Goal: Task Accomplishment & Management: Use online tool/utility

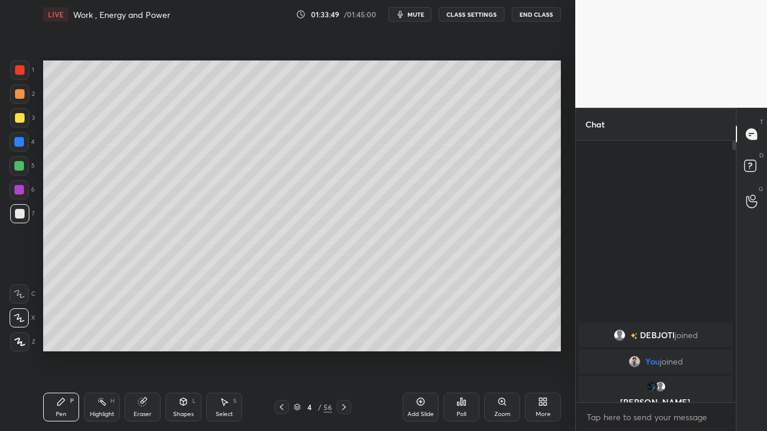
scroll to position [158, 156]
click at [358, 11] on div "/ 01:45:00" at bounding box center [361, 14] width 37 height 7
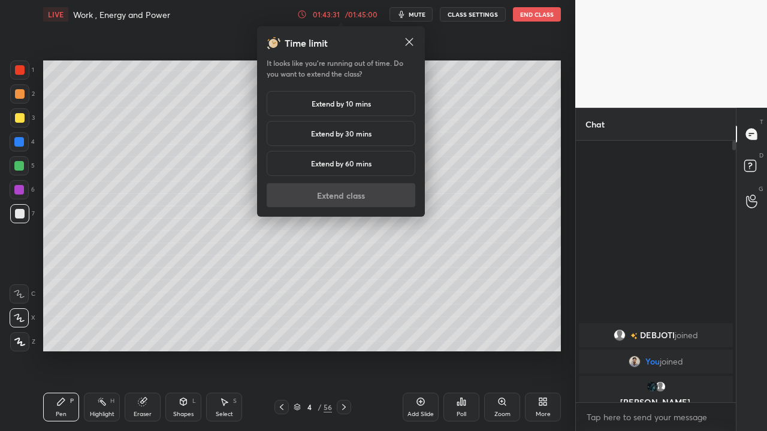
click at [371, 98] on div "Extend by 10 mins" at bounding box center [340, 103] width 149 height 25
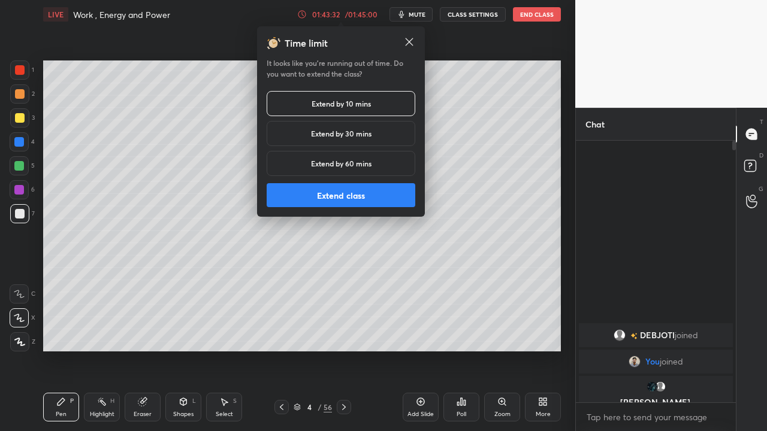
click at [350, 196] on button "Extend class" at bounding box center [340, 195] width 149 height 24
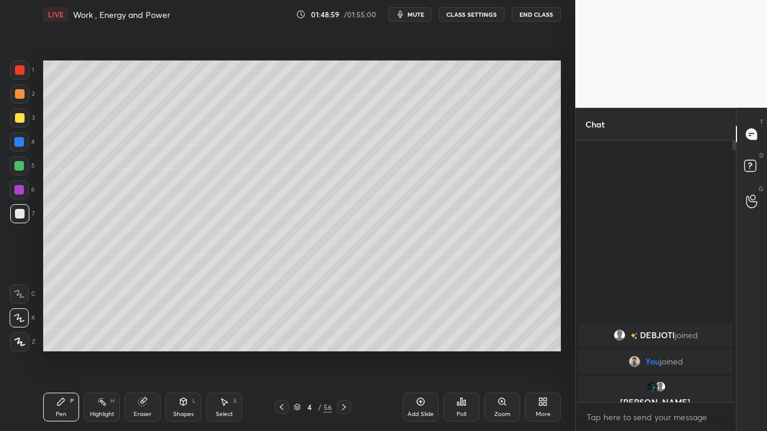
click at [540, 408] on div "More" at bounding box center [543, 407] width 36 height 29
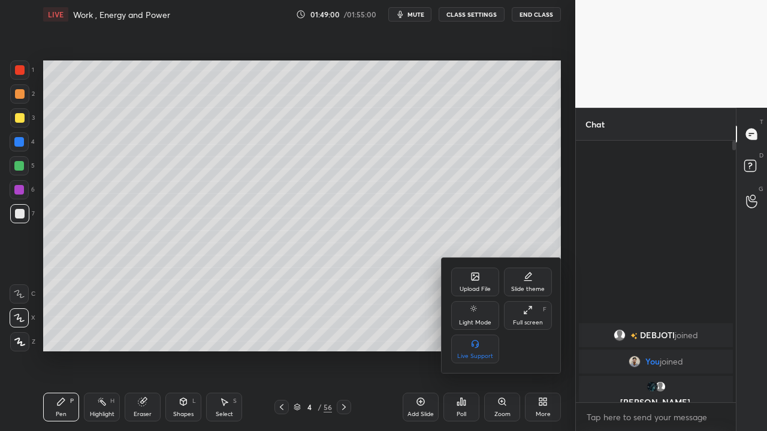
click at [480, 281] on div "Upload File" at bounding box center [475, 282] width 48 height 29
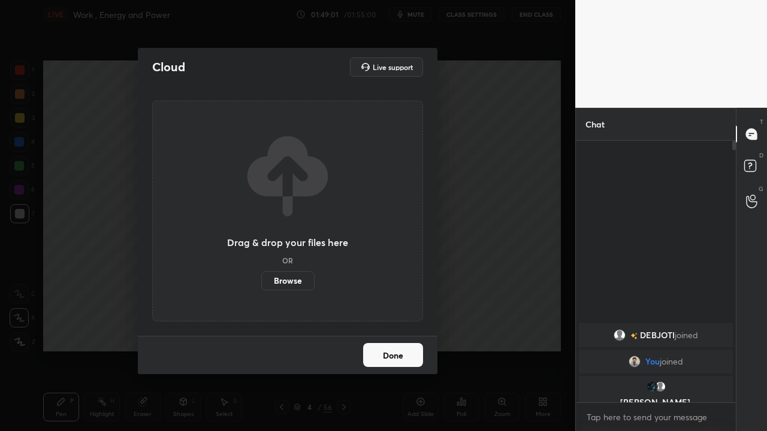
click at [283, 280] on label "Browse" at bounding box center [287, 280] width 53 height 19
click at [261, 280] on input "Browse" at bounding box center [261, 280] width 0 height 19
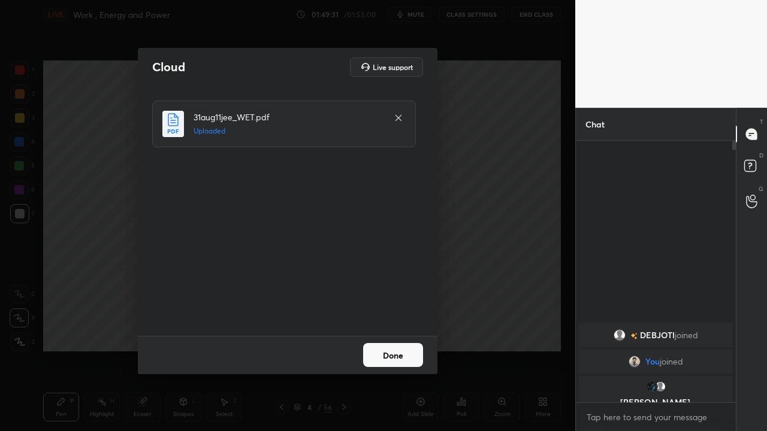
click at [390, 350] on button "Done" at bounding box center [393, 355] width 60 height 24
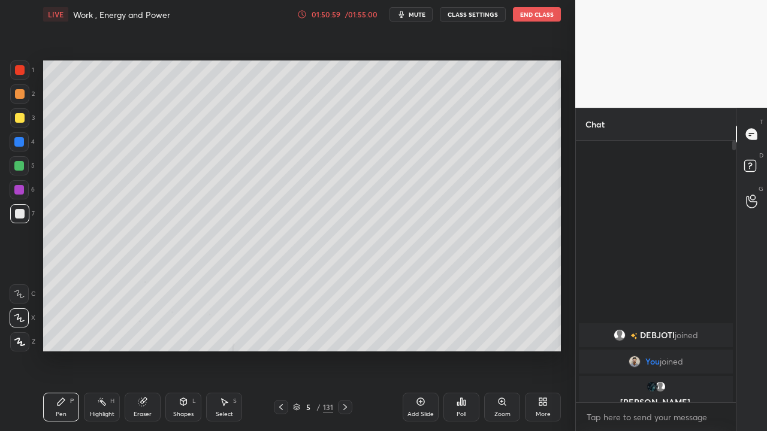
click at [557, 10] on button "End Class" at bounding box center [537, 14] width 48 height 14
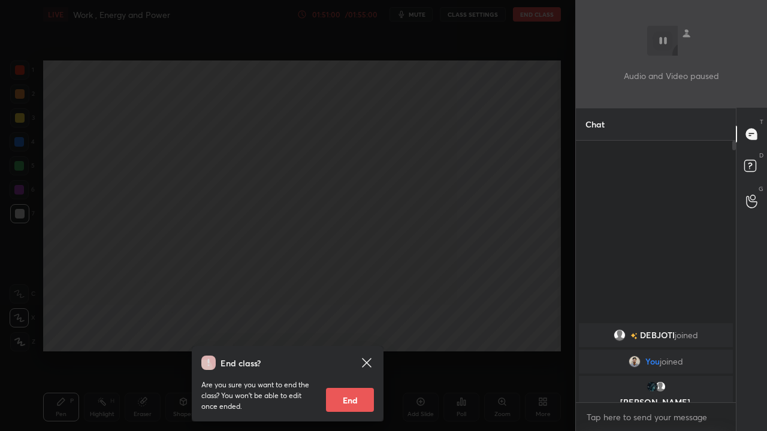
click at [350, 398] on button "End" at bounding box center [350, 400] width 48 height 24
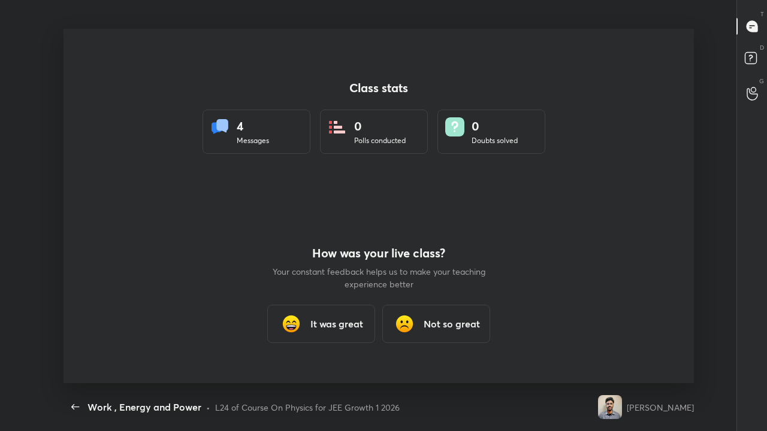
scroll to position [355, 757]
